Goal: Check status: Check status

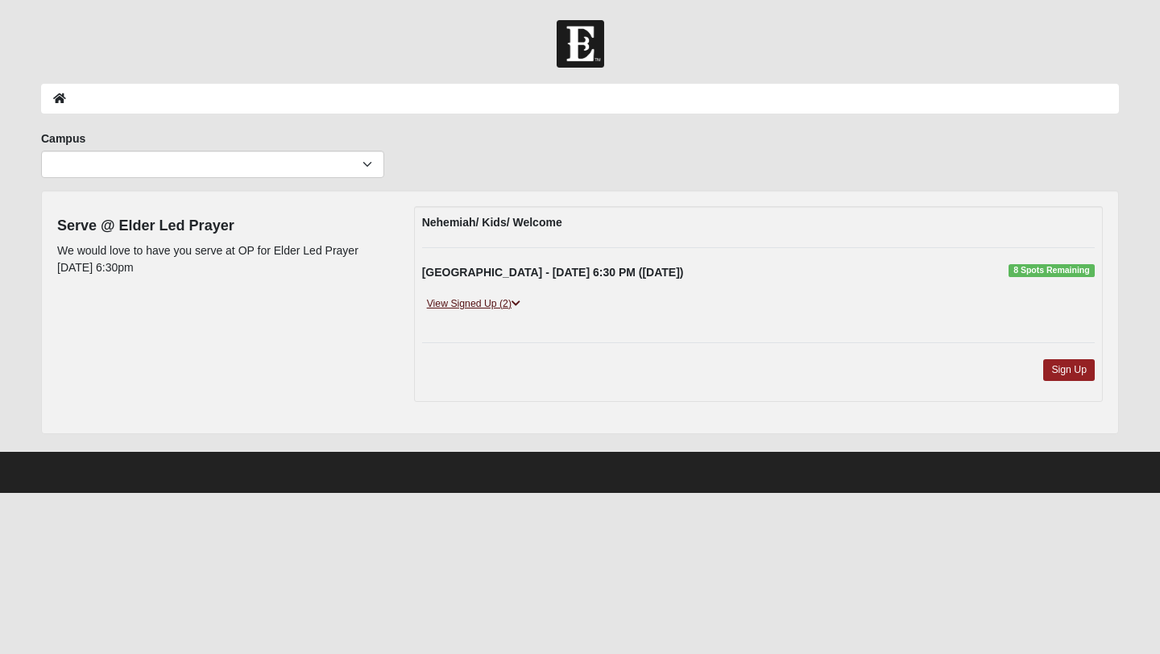
click at [508, 306] on link "View Signed Up (2)" at bounding box center [473, 304] width 103 height 17
click at [499, 300] on link "View Signed Up (2)" at bounding box center [473, 304] width 103 height 17
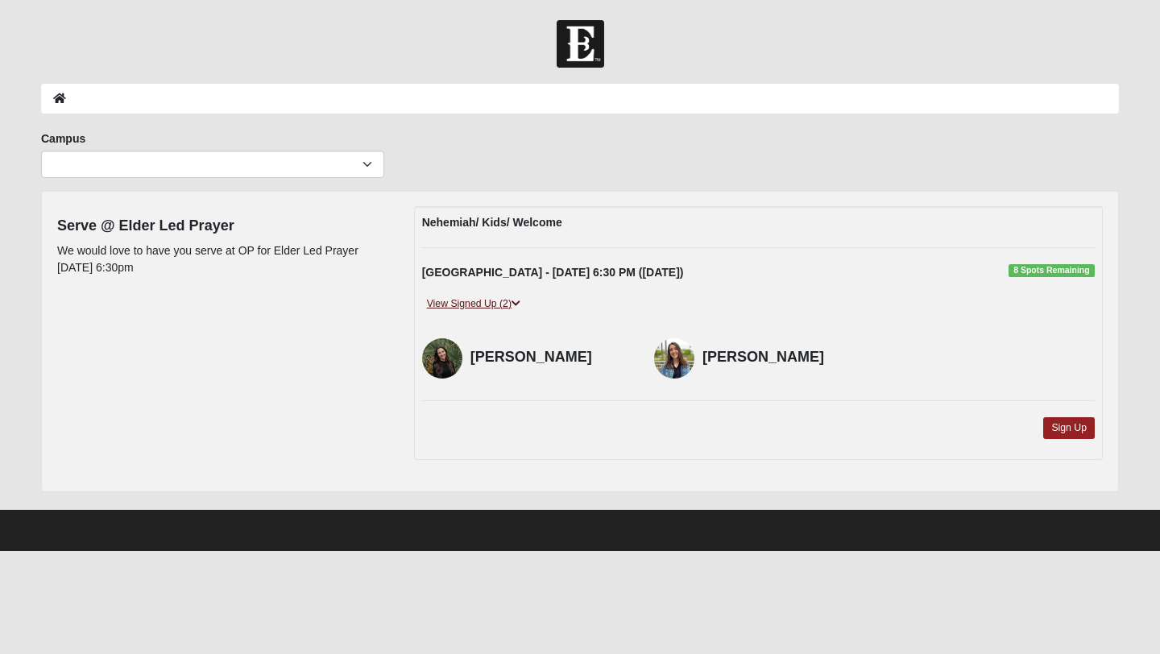
click at [499, 305] on link "View Signed Up (2)" at bounding box center [473, 304] width 103 height 17
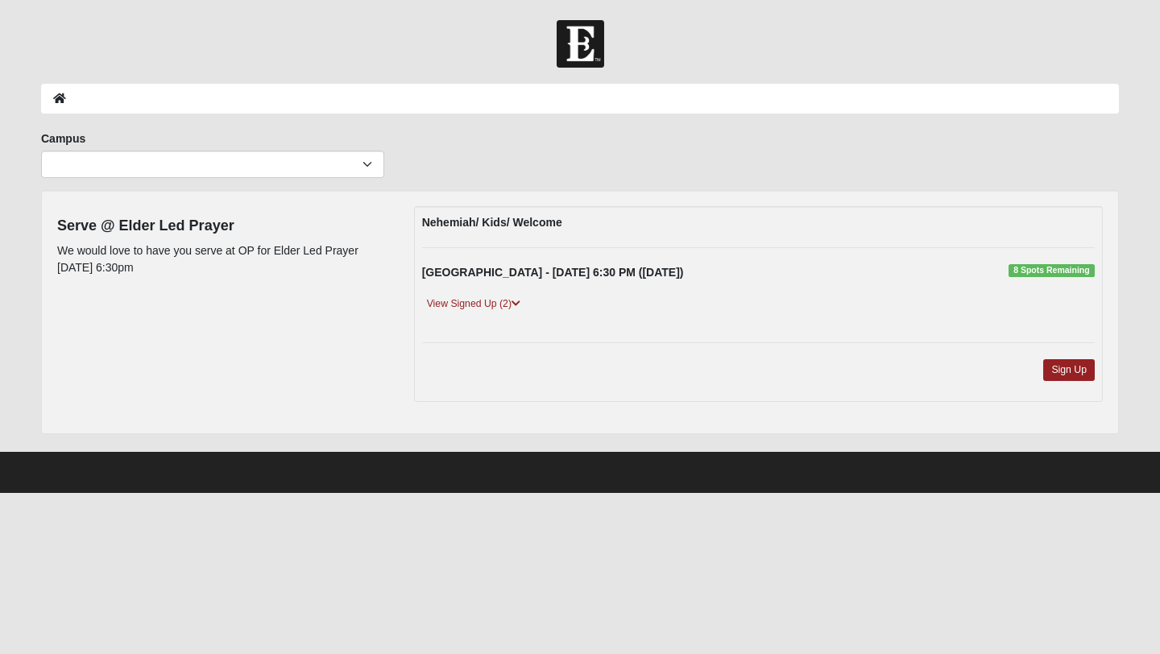
click at [253, 343] on div "Serve @ Elder Led Prayer We would love to have you serve at OP for Elder Led Pr…" at bounding box center [580, 312] width 1070 height 212
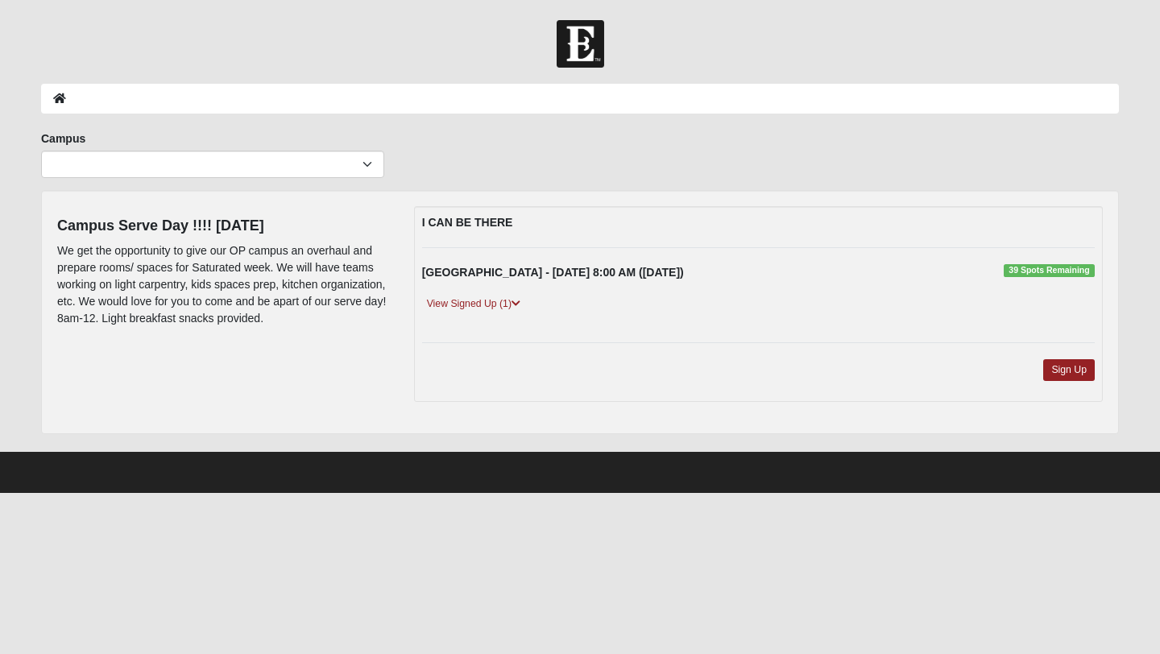
click at [537, 305] on div "View Signed Up (1)" at bounding box center [758, 311] width 697 height 31
click at [509, 304] on link "View Signed Up (1)" at bounding box center [473, 304] width 103 height 17
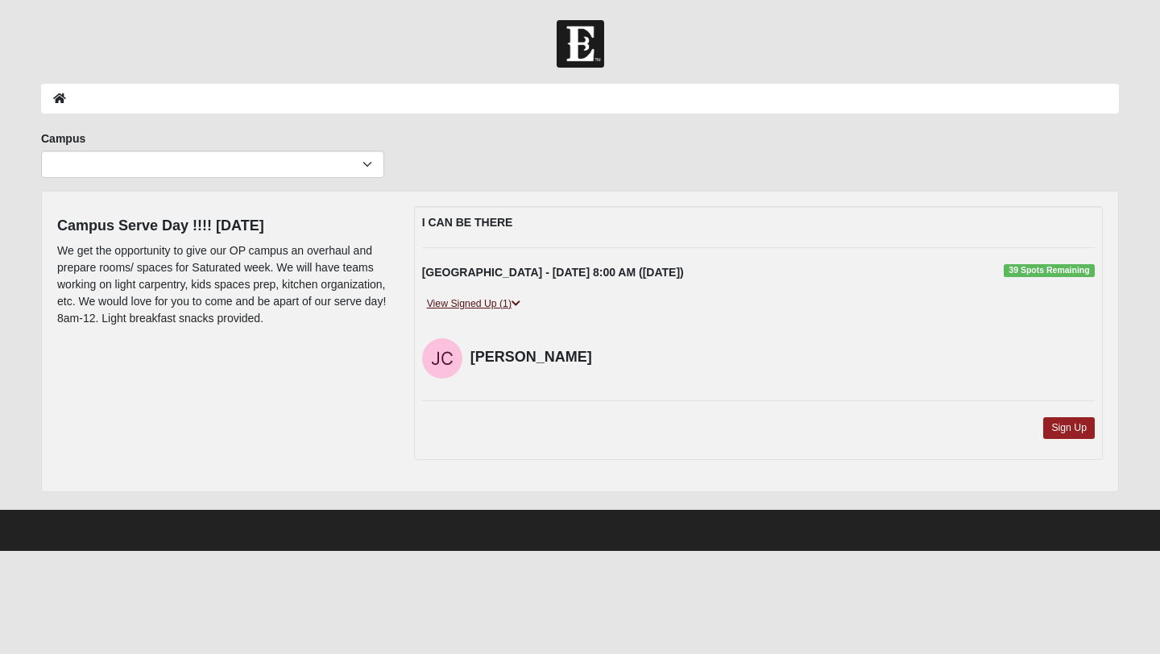
click at [508, 304] on link "View Signed Up (1)" at bounding box center [473, 304] width 103 height 17
